Goal: Download file/media

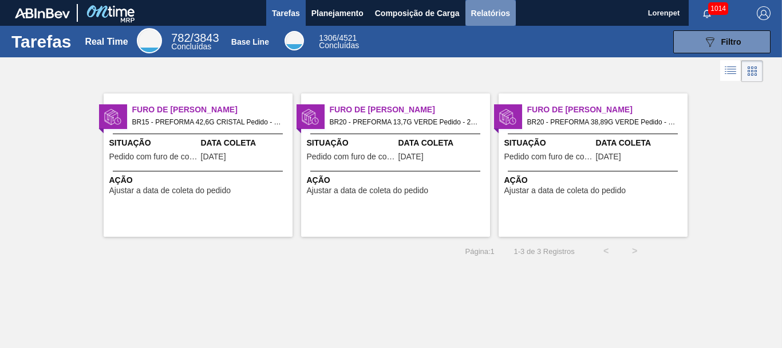
click at [478, 15] on span "Relatórios" at bounding box center [490, 13] width 39 height 14
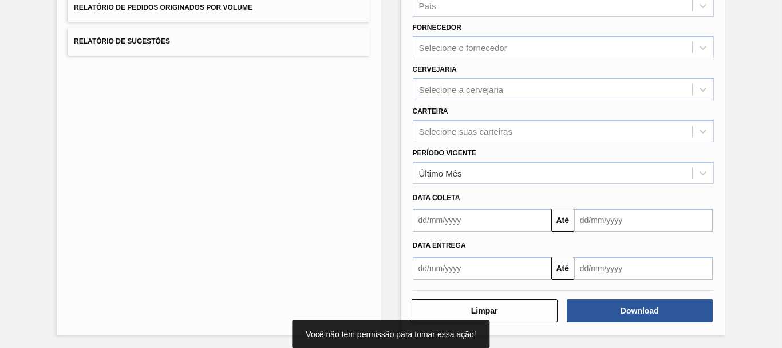
scroll to position [183, 0]
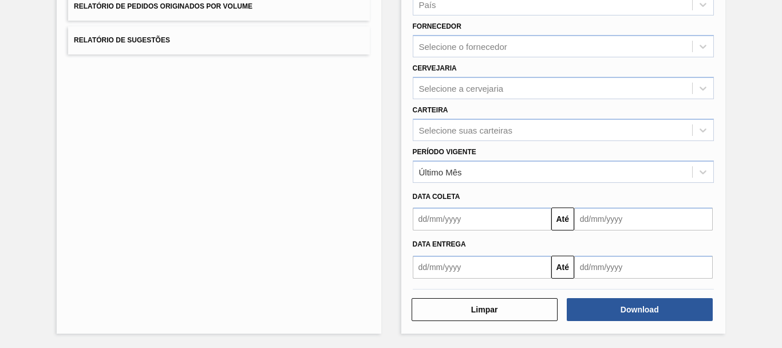
click at [435, 215] on input "text" at bounding box center [482, 218] width 139 height 23
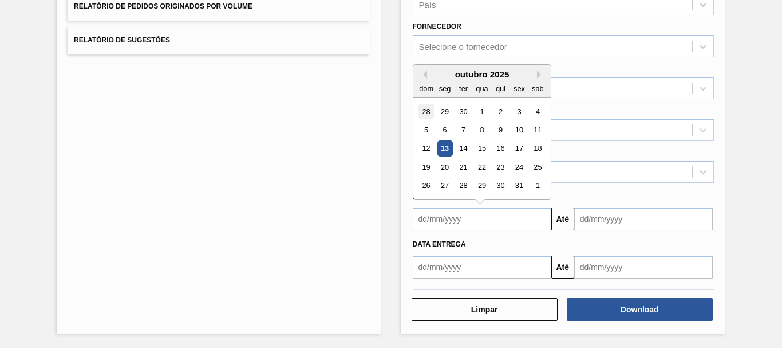
click at [425, 112] on div "28" at bounding box center [426, 111] width 15 height 15
type input "[DATE]"
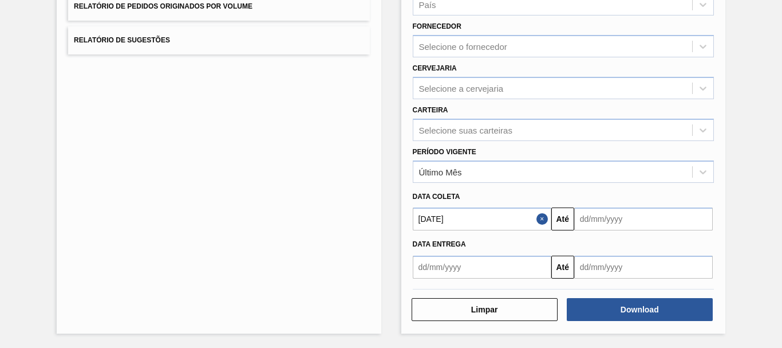
click at [596, 219] on input "text" at bounding box center [643, 218] width 139 height 23
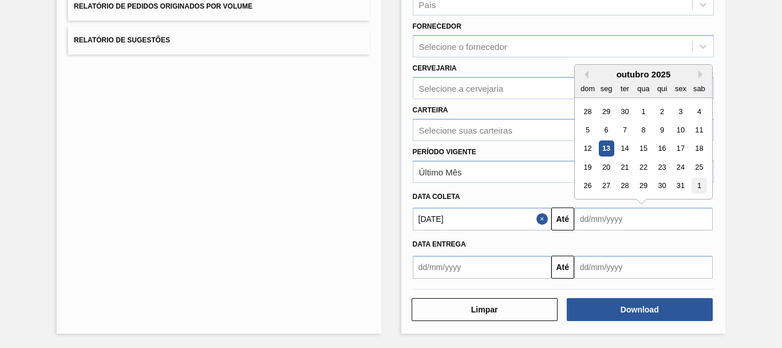
click at [701, 186] on div "1" at bounding box center [699, 185] width 15 height 15
type input "[DATE]"
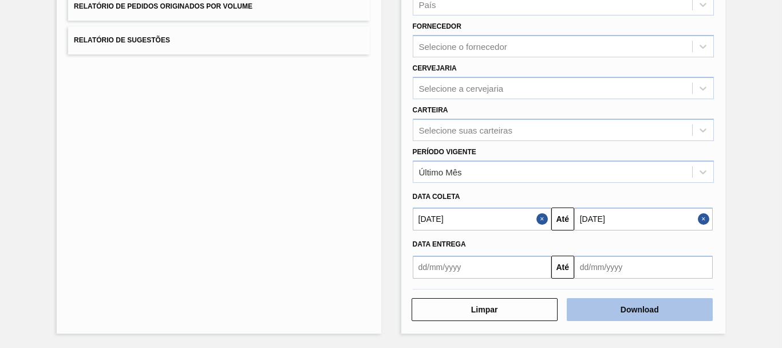
click at [640, 313] on button "Download" at bounding box center [640, 309] width 146 height 23
